Goal: Information Seeking & Learning: Find specific fact

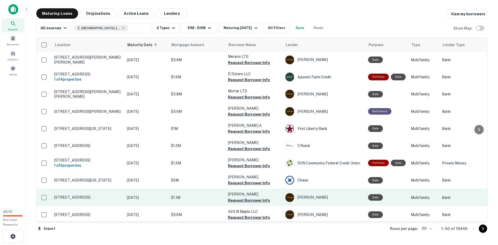
scroll to position [26, 0]
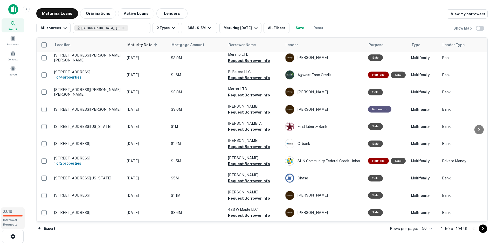
click at [9, 218] on span "Borrower Requests" at bounding box center [10, 222] width 15 height 8
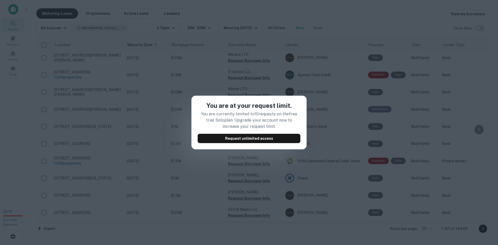
click at [300, 79] on div "You are at your request limit. You are currently limited to 10 requests on the …" at bounding box center [249, 122] width 498 height 245
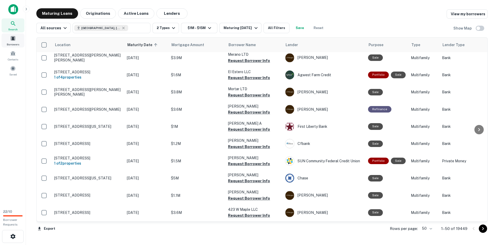
click at [13, 40] on span at bounding box center [13, 39] width 6 height 6
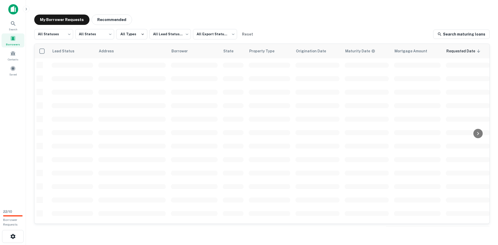
click at [14, 11] on img at bounding box center [13, 9] width 10 height 10
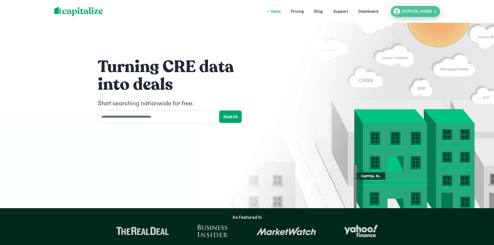
click at [424, 8] on div "Mitchell Howard" at bounding box center [415, 12] width 45 height 8
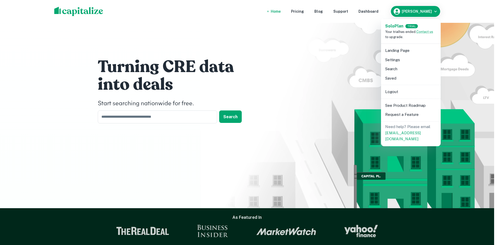
click at [308, 27] on div at bounding box center [249, 122] width 498 height 245
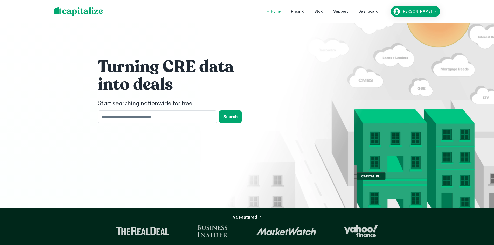
click at [281, 12] on div "Home" at bounding box center [276, 12] width 10 height 6
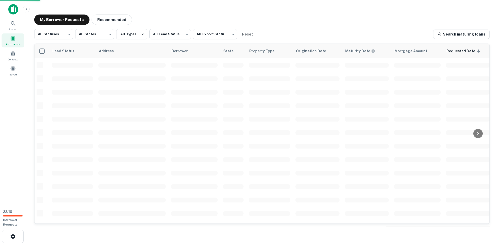
scroll to position [6, 0]
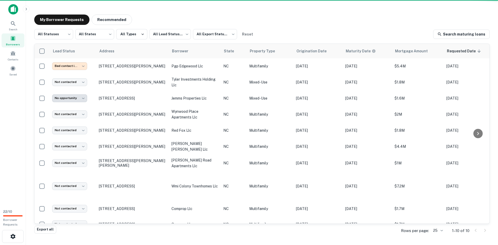
scroll to position [6, 0]
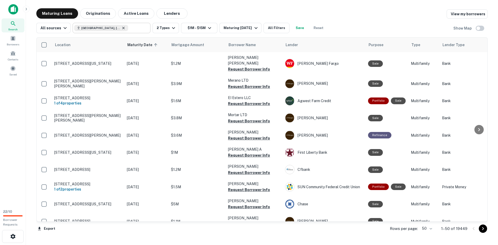
click at [123, 28] on icon at bounding box center [124, 28] width 2 height 2
type input "**********"
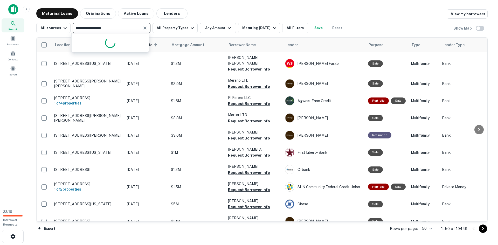
click at [112, 26] on input "**********" at bounding box center [107, 27] width 66 height 7
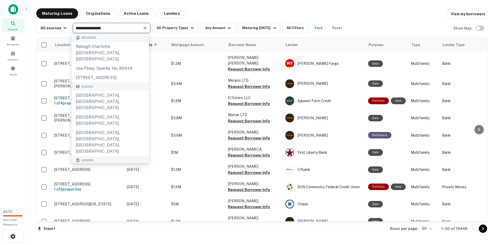
click at [146, 25] on div at bounding box center [144, 27] width 7 height 7
click at [146, 29] on icon "Clear" at bounding box center [144, 27] width 5 height 5
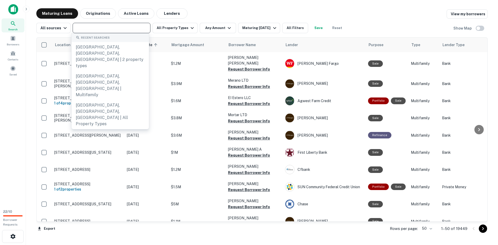
click at [115, 32] on div "​" at bounding box center [112, 28] width 78 height 10
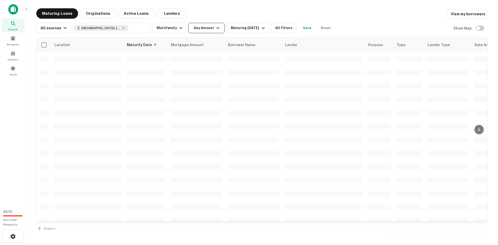
click at [191, 26] on button "Any Amount" at bounding box center [206, 28] width 36 height 10
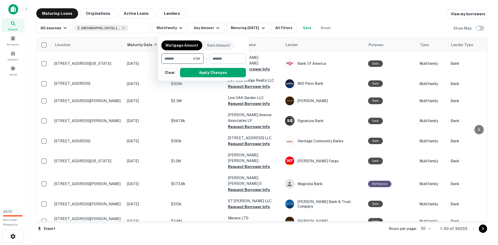
type input "*******"
click at [212, 62] on input "number" at bounding box center [225, 58] width 33 height 10
type input "*"
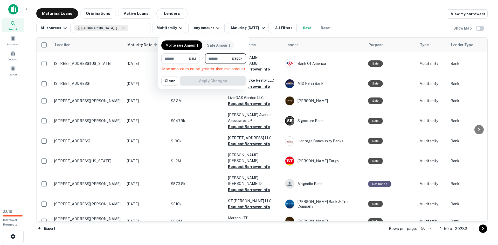
type input "*******"
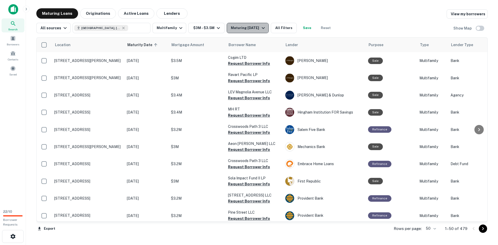
click at [258, 25] on div "Maturing In 6 Months" at bounding box center [248, 28] width 35 height 6
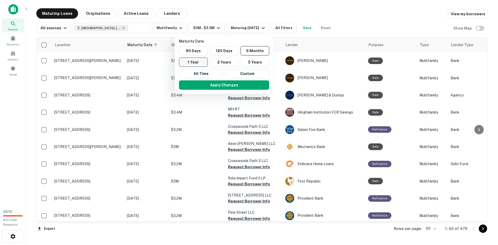
click at [194, 63] on button "1 Year" at bounding box center [193, 62] width 29 height 9
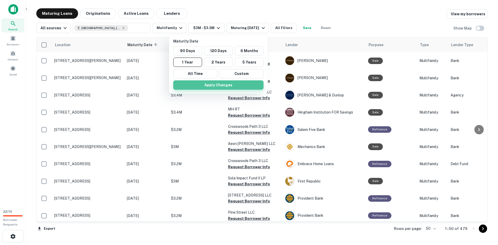
click at [217, 84] on button "Apply Changes" at bounding box center [218, 84] width 90 height 9
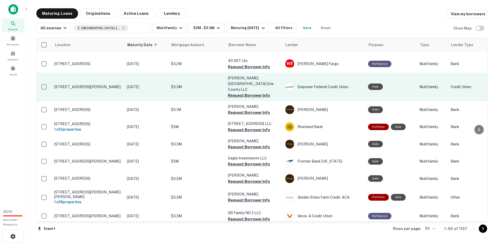
scroll to position [633, 0]
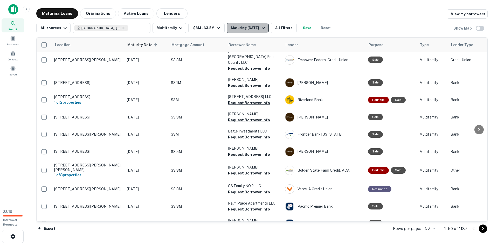
click at [244, 27] on div "Maturing In 1 Year" at bounding box center [248, 28] width 35 height 6
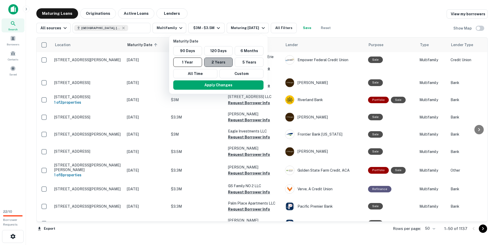
click at [227, 64] on button "2 Years" at bounding box center [218, 62] width 29 height 9
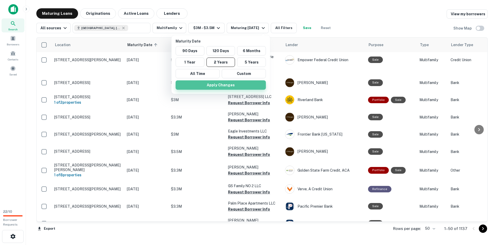
click at [230, 89] on button "Apply Changes" at bounding box center [221, 84] width 90 height 9
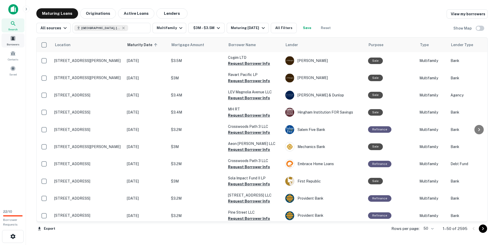
click at [19, 39] on div "Borrowers" at bounding box center [13, 40] width 23 height 14
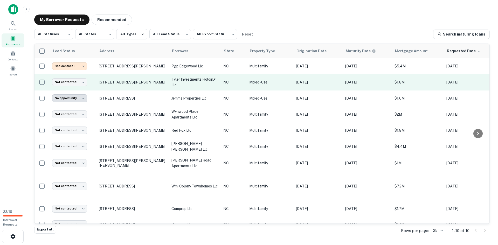
click at [161, 85] on p "[STREET_ADDRESS][PERSON_NAME]" at bounding box center [132, 82] width 67 height 5
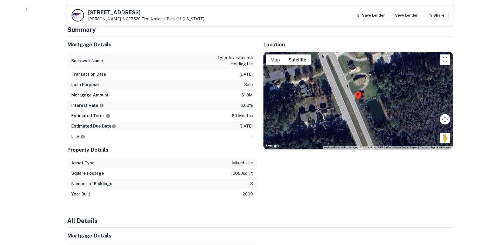
scroll to position [311, 0]
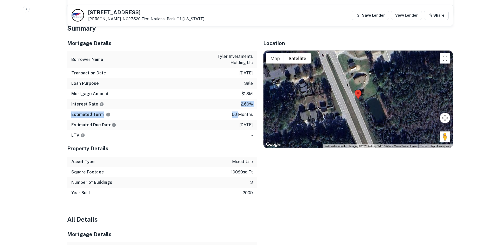
drag, startPoint x: 240, startPoint y: 105, endPoint x: 204, endPoint y: 96, distance: 37.5
click at [204, 96] on div "Mortgage Details Borrower Name tyler investments holding llc Transaction Date […" at bounding box center [162, 87] width 190 height 105
click at [214, 110] on div "Estimated Term 60 months" at bounding box center [162, 115] width 190 height 10
click at [240, 122] on p "[DATE]" at bounding box center [246, 125] width 13 height 6
drag, startPoint x: 237, startPoint y: 115, endPoint x: 235, endPoint y: 113, distance: 2.8
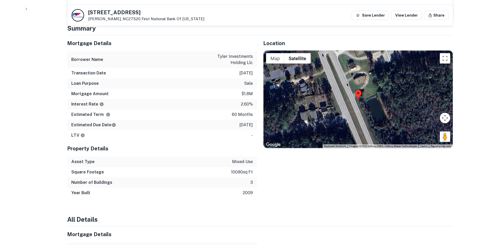
click at [240, 122] on p "[DATE]" at bounding box center [246, 125] width 13 height 6
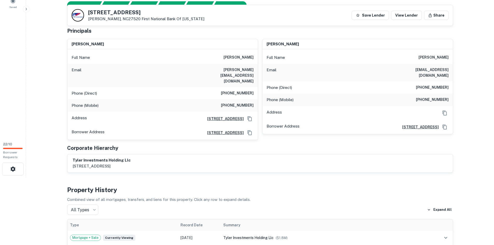
scroll to position [0, 0]
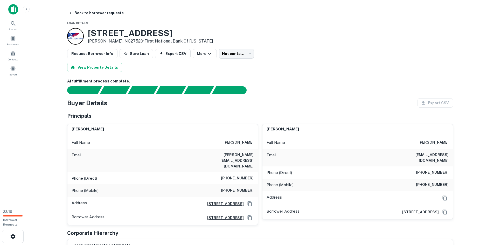
drag, startPoint x: 187, startPoint y: 28, endPoint x: 90, endPoint y: 33, distance: 97.5
copy h3 "[STREET_ADDRESS]"
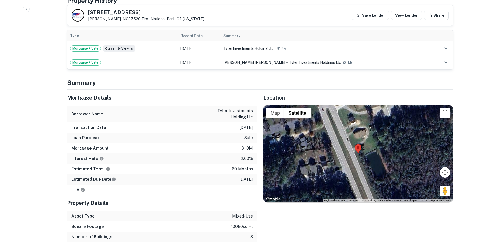
scroll to position [260, 0]
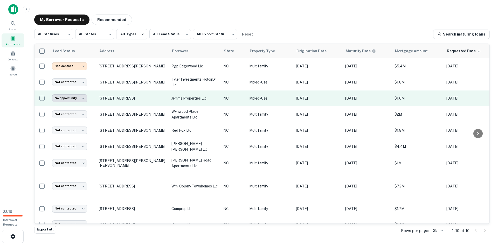
click at [132, 98] on p "[STREET_ADDRESS]" at bounding box center [132, 98] width 67 height 5
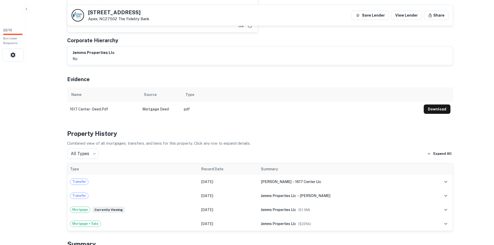
scroll to position [52, 0]
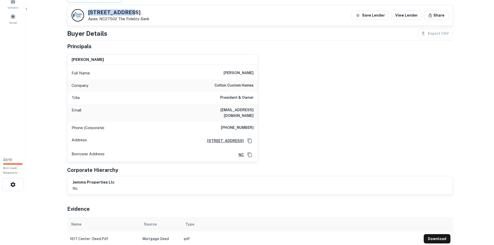
drag, startPoint x: 134, startPoint y: 12, endPoint x: 87, endPoint y: 13, distance: 46.7
click at [87, 13] on div "[STREET_ADDRESS] The Fidelity Bank" at bounding box center [111, 15] width 78 height 12
copy h5 "[STREET_ADDRESS]"
click at [367, 113] on div "[PERSON_NAME] Full Name [PERSON_NAME] Company cotton custom homes Title Preside…" at bounding box center [258, 106] width 390 height 112
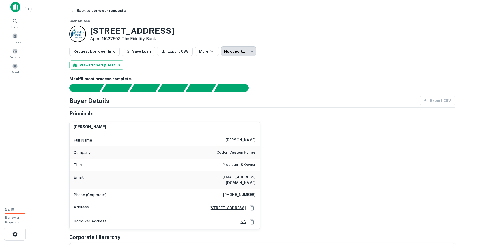
scroll to position [0, 0]
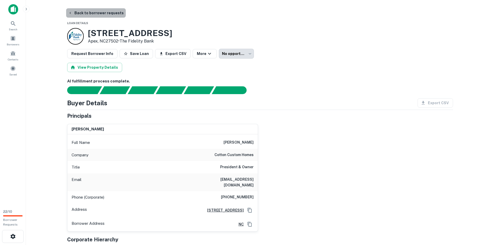
click at [107, 10] on button "Back to borrower requests" at bounding box center [96, 12] width 60 height 9
